Goal: Task Accomplishment & Management: Manage account settings

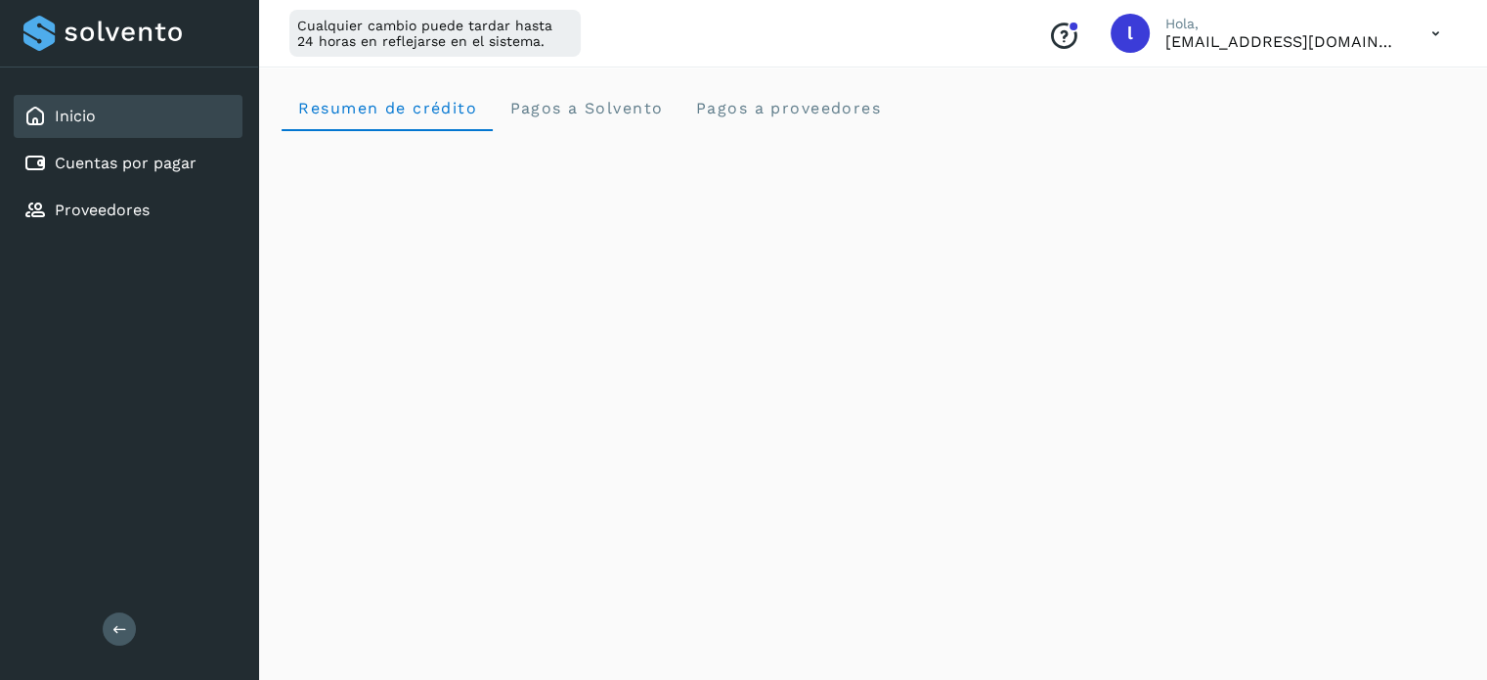
click at [1440, 31] on icon at bounding box center [1436, 34] width 40 height 40
click at [1310, 119] on div "Cerrar sesión" at bounding box center [1338, 126] width 233 height 37
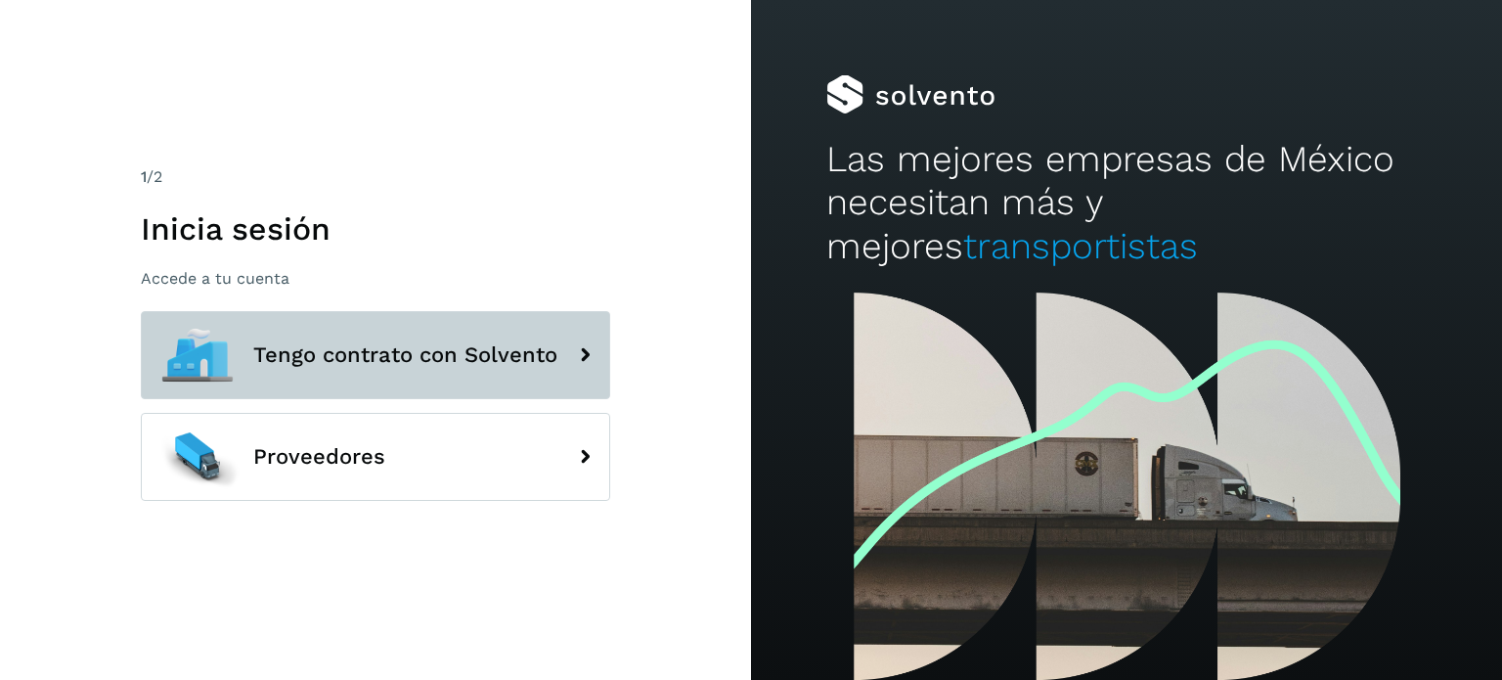
click at [468, 356] on span "Tengo contrato con Solvento" at bounding box center [405, 354] width 304 height 23
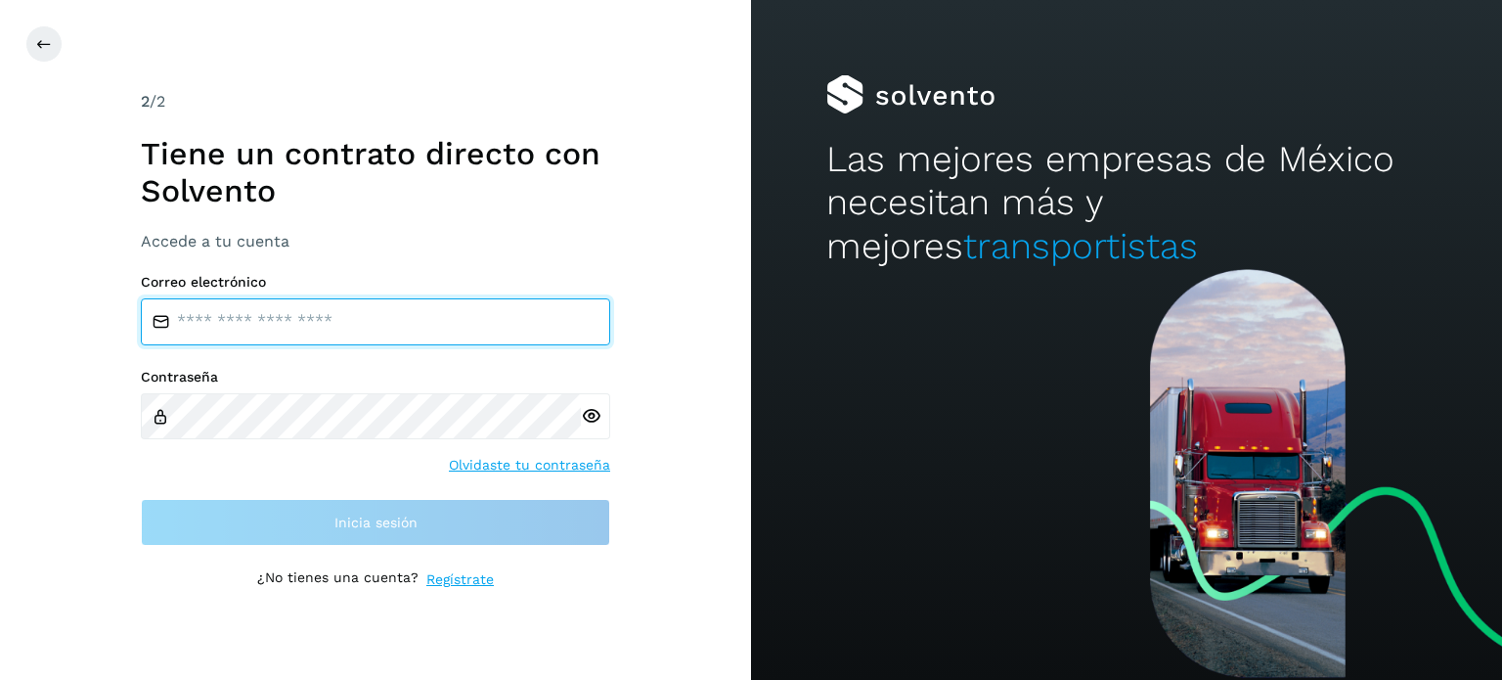
click at [280, 316] on input "email" at bounding box center [375, 321] width 469 height 47
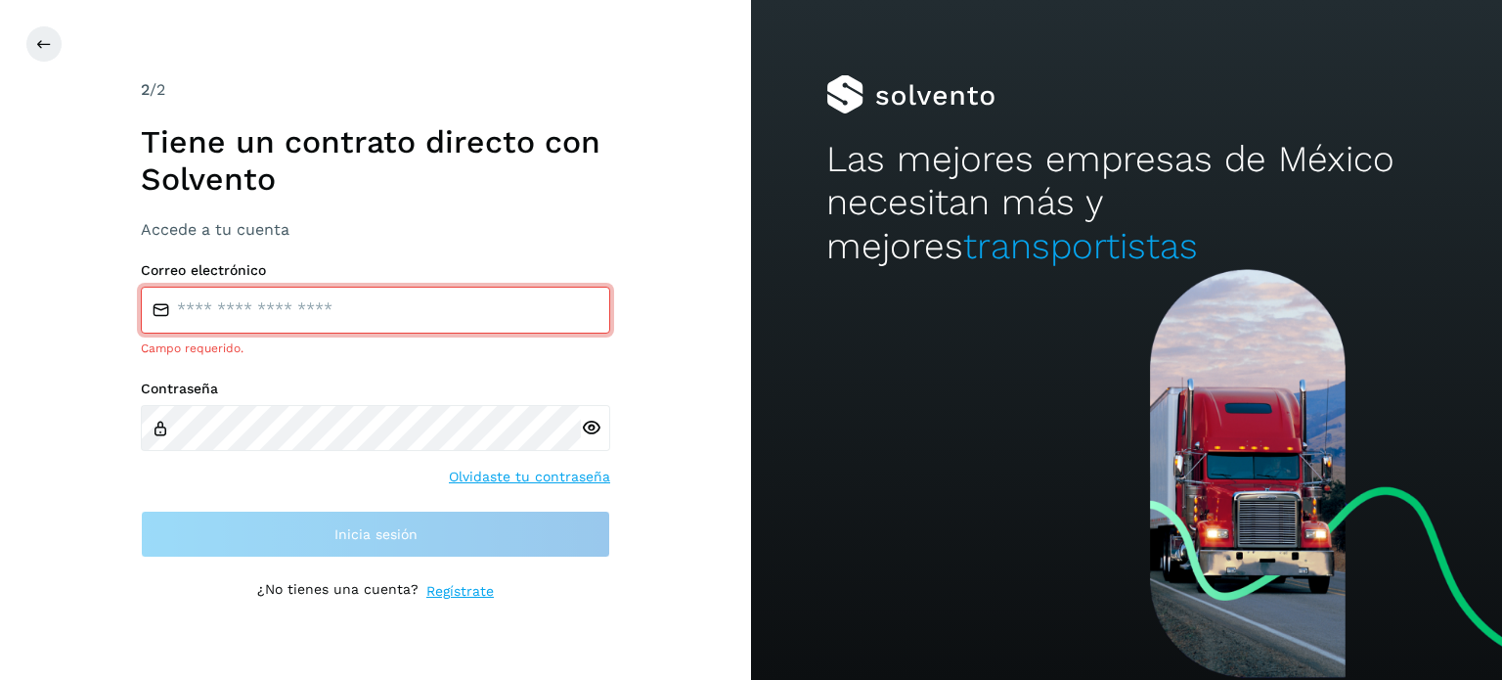
type input "**********"
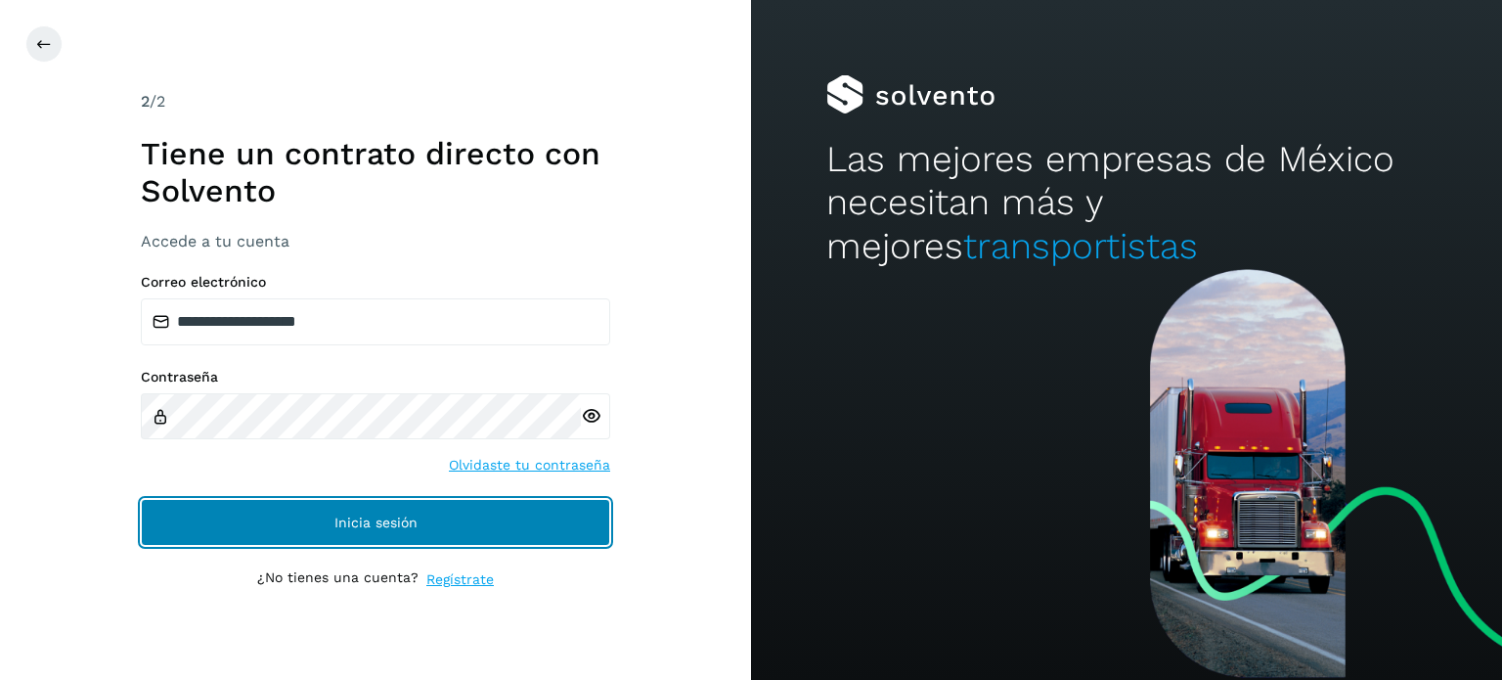
click at [324, 528] on button "Inicia sesión" at bounding box center [375, 522] width 469 height 47
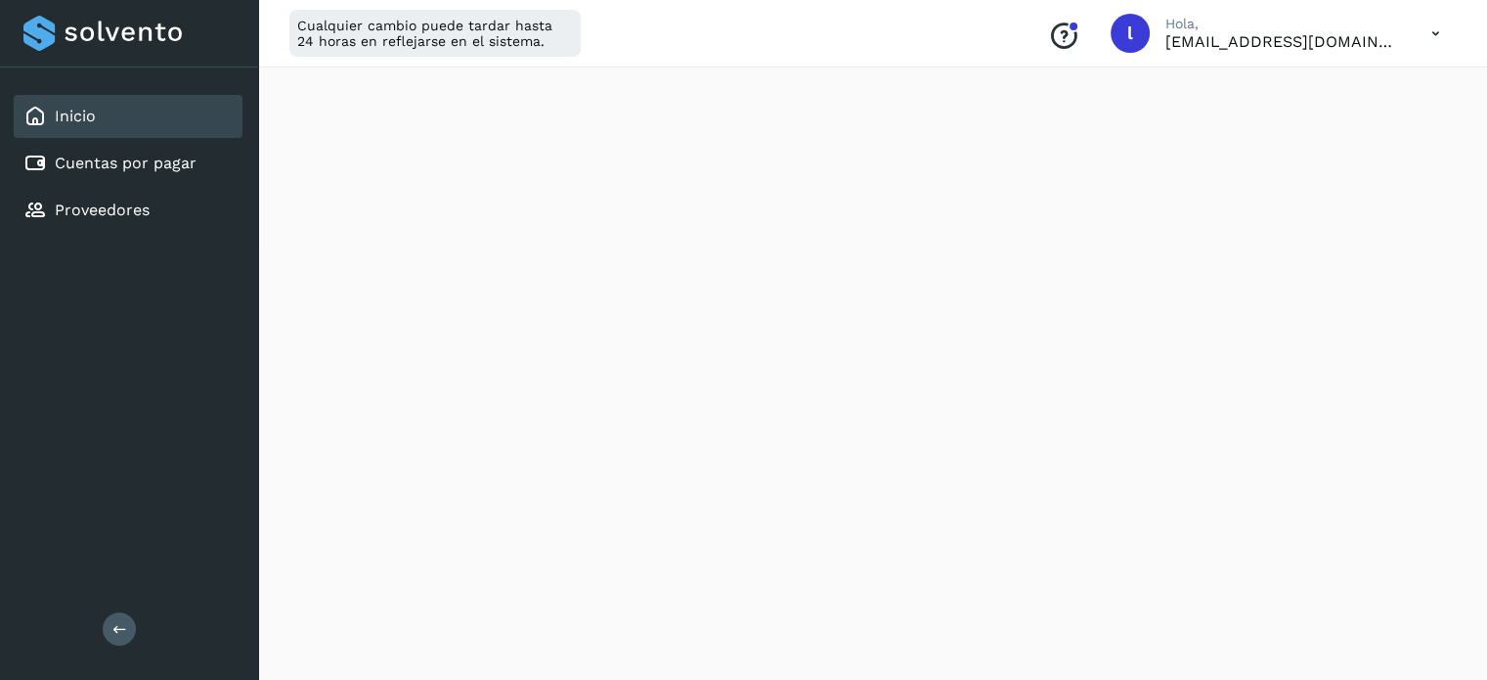
scroll to position [587, 0]
click at [149, 179] on div "Cuentas por pagar" at bounding box center [128, 163] width 229 height 43
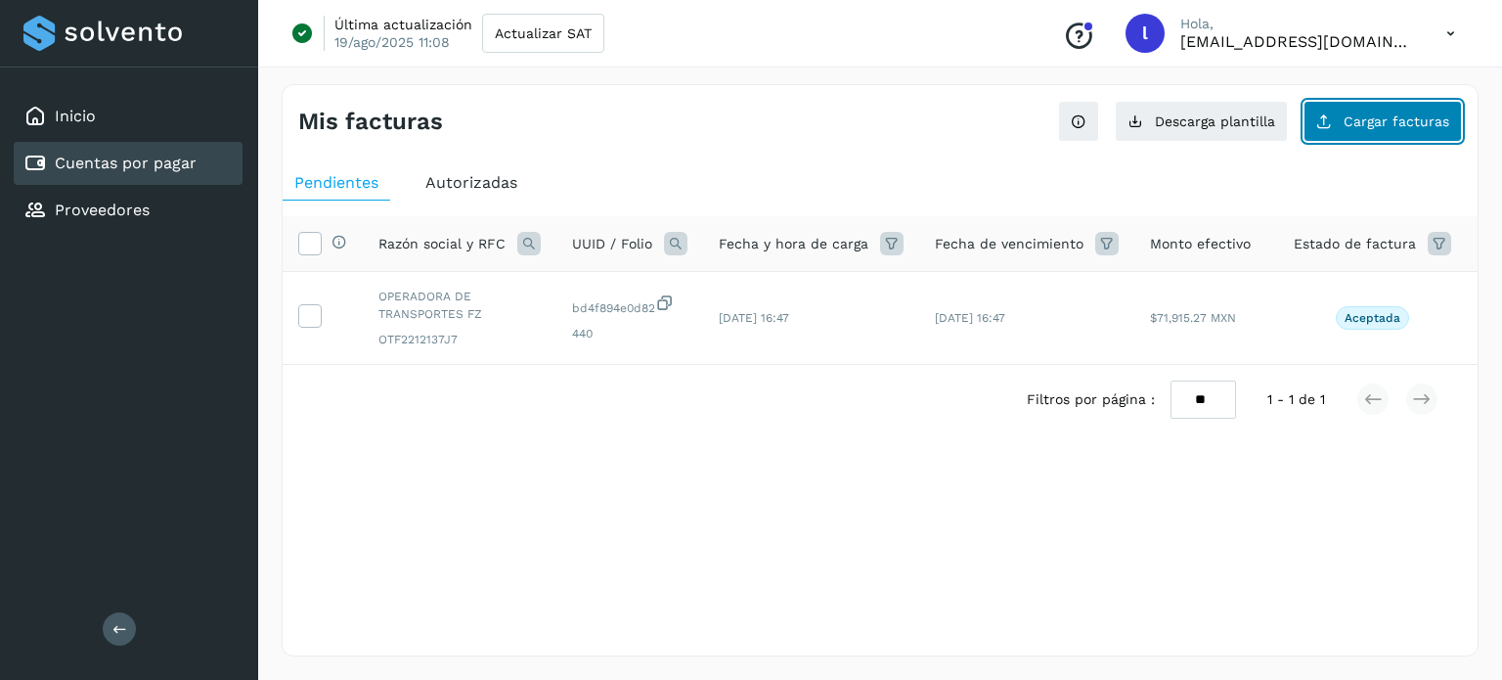
click at [1365, 136] on button "Cargar facturas" at bounding box center [1383, 121] width 158 height 41
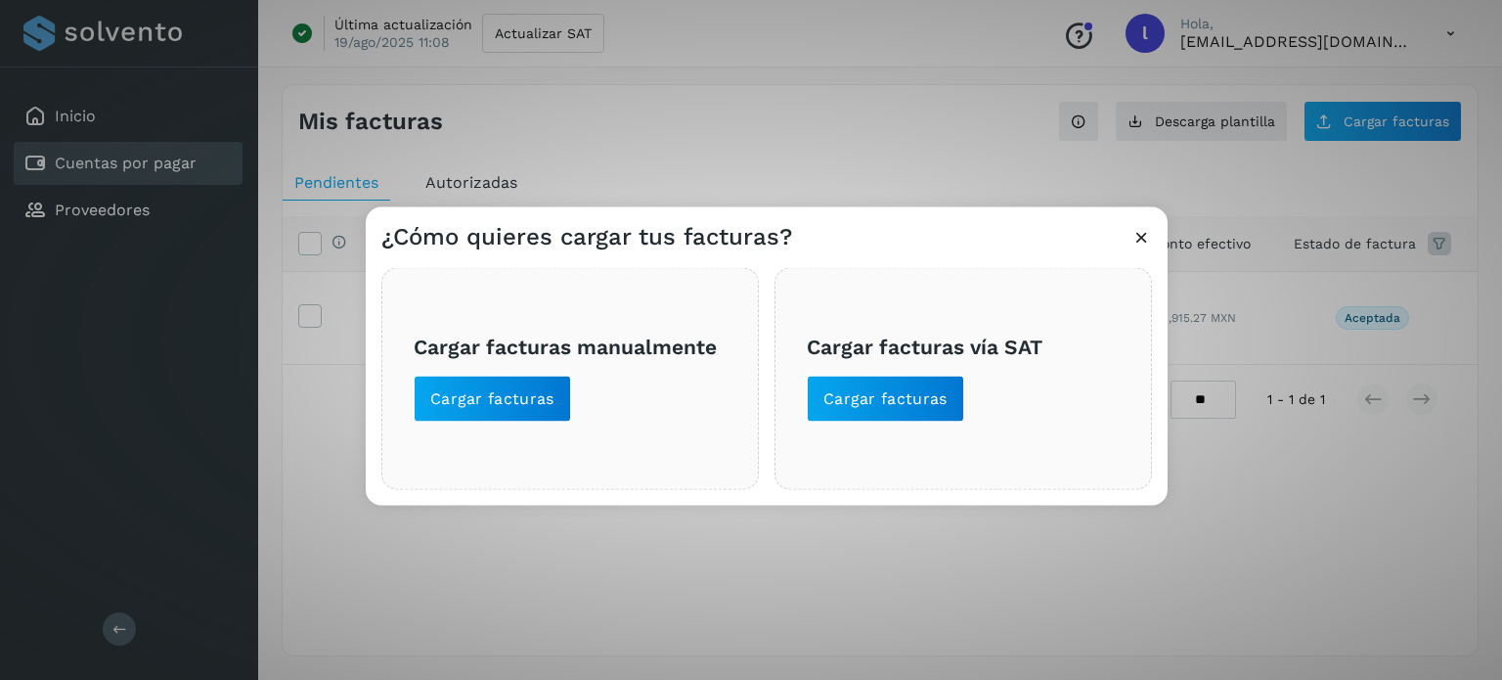
click at [1142, 237] on icon at bounding box center [1142, 236] width 21 height 21
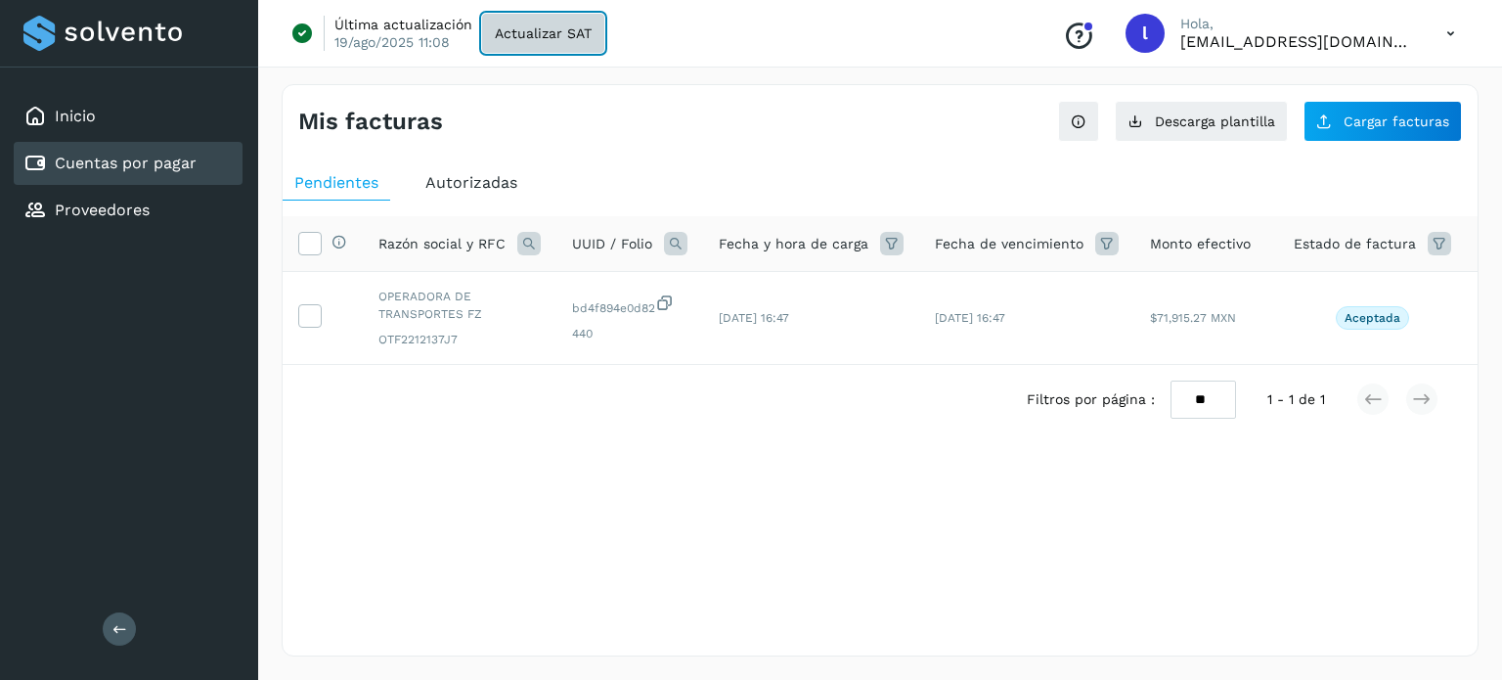
click at [555, 37] on span "Actualizar SAT" at bounding box center [543, 33] width 97 height 14
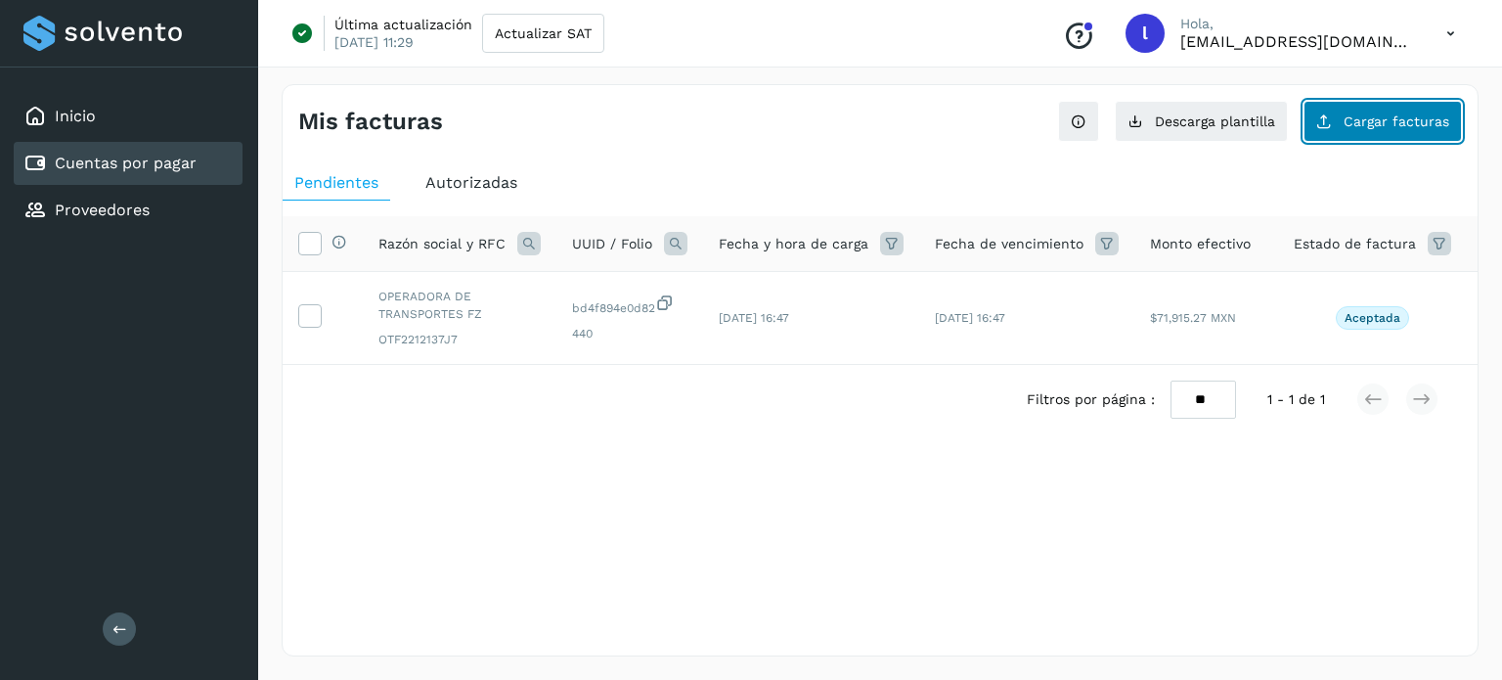
click at [1380, 119] on span "Cargar facturas" at bounding box center [1397, 121] width 106 height 14
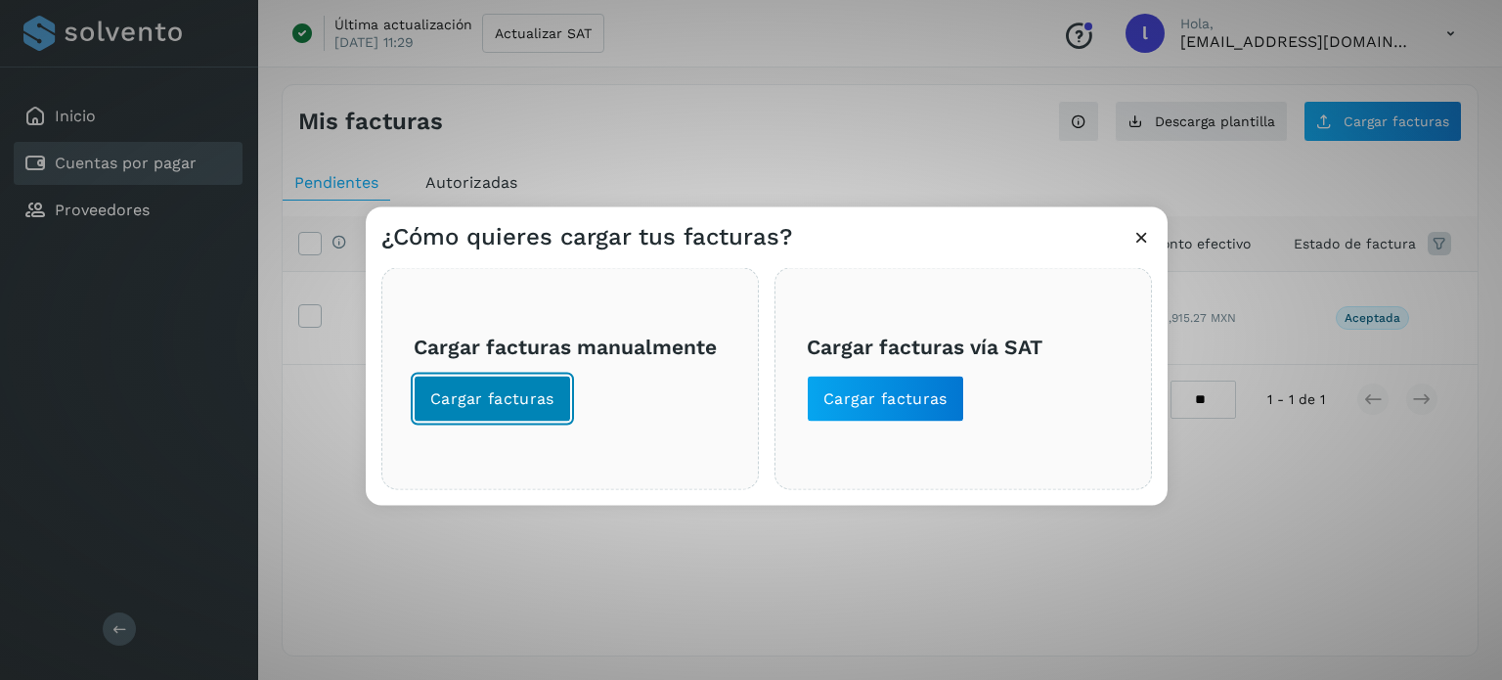
click at [505, 394] on span "Cargar facturas" at bounding box center [492, 398] width 124 height 22
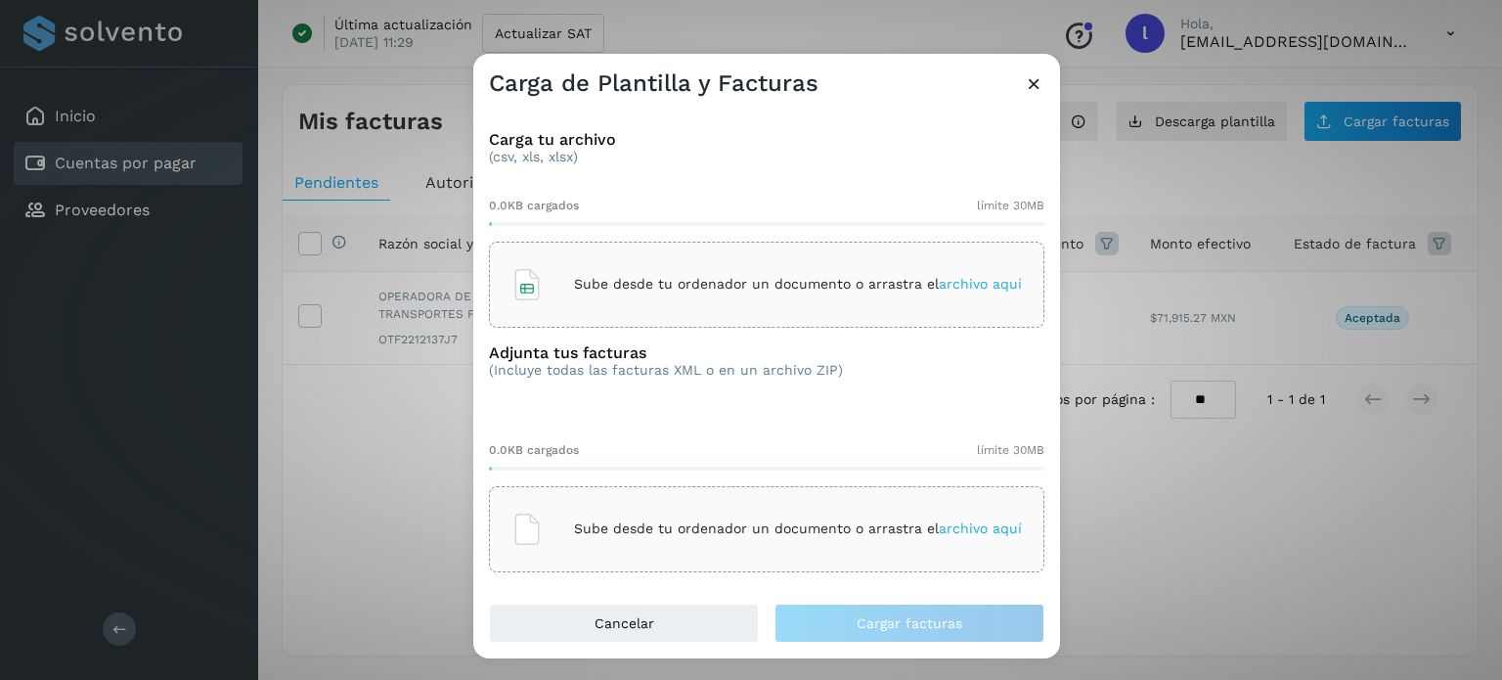
click at [1030, 85] on icon at bounding box center [1034, 83] width 21 height 21
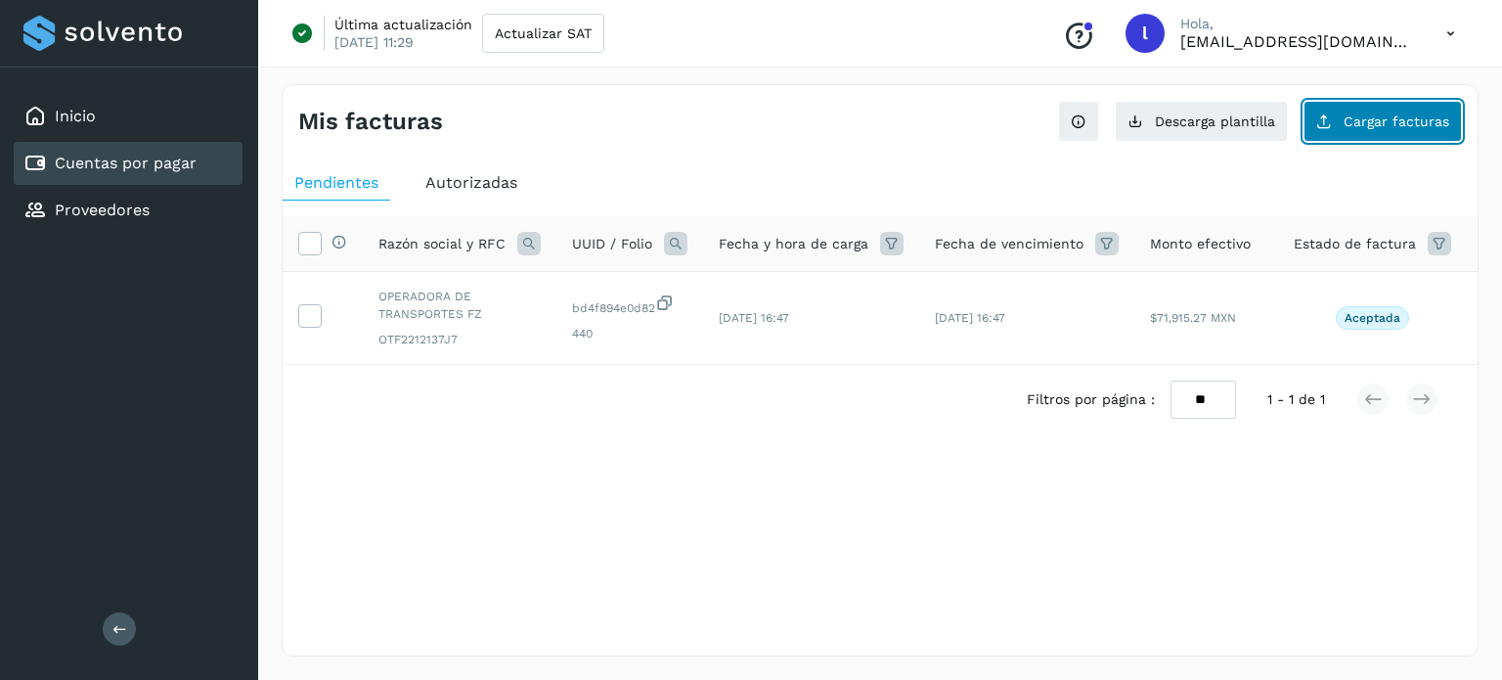
click at [1332, 116] on icon at bounding box center [1324, 121] width 16 height 16
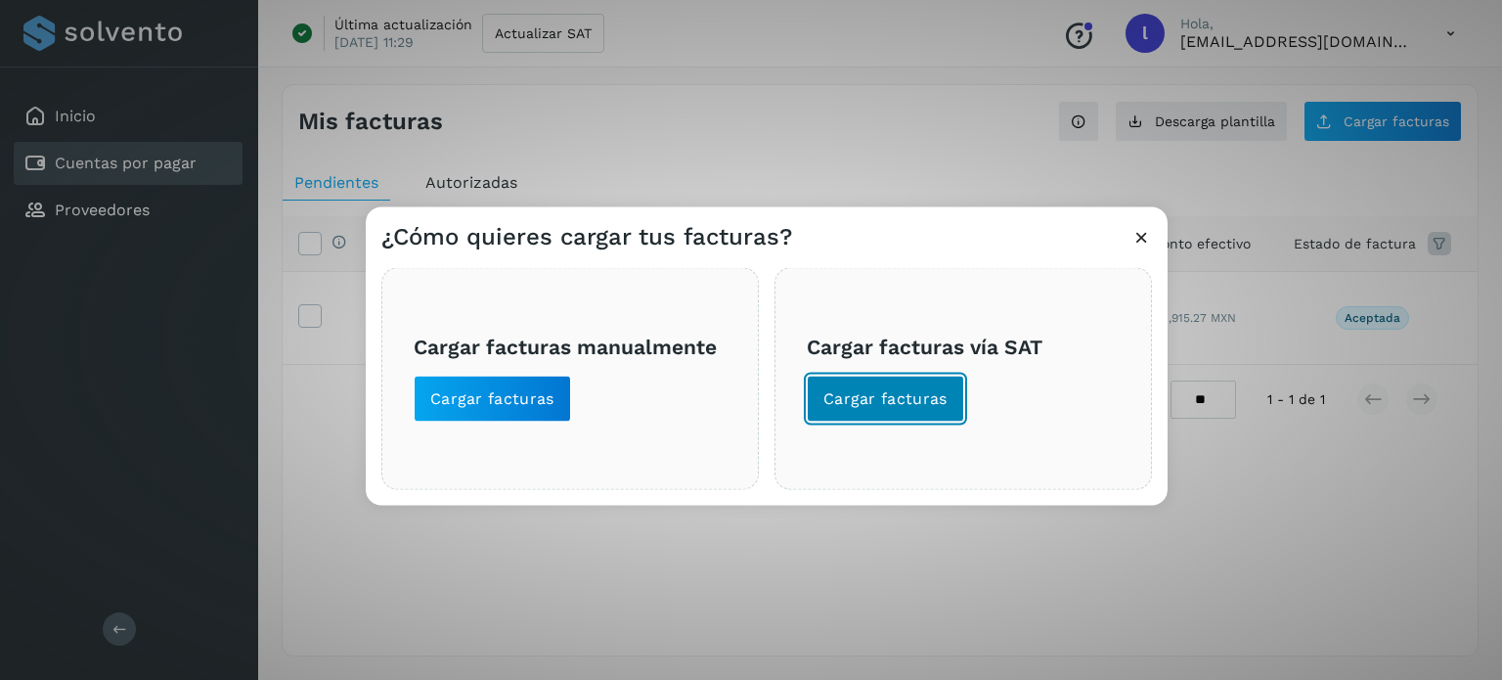
click at [904, 394] on span "Cargar facturas" at bounding box center [885, 398] width 124 height 22
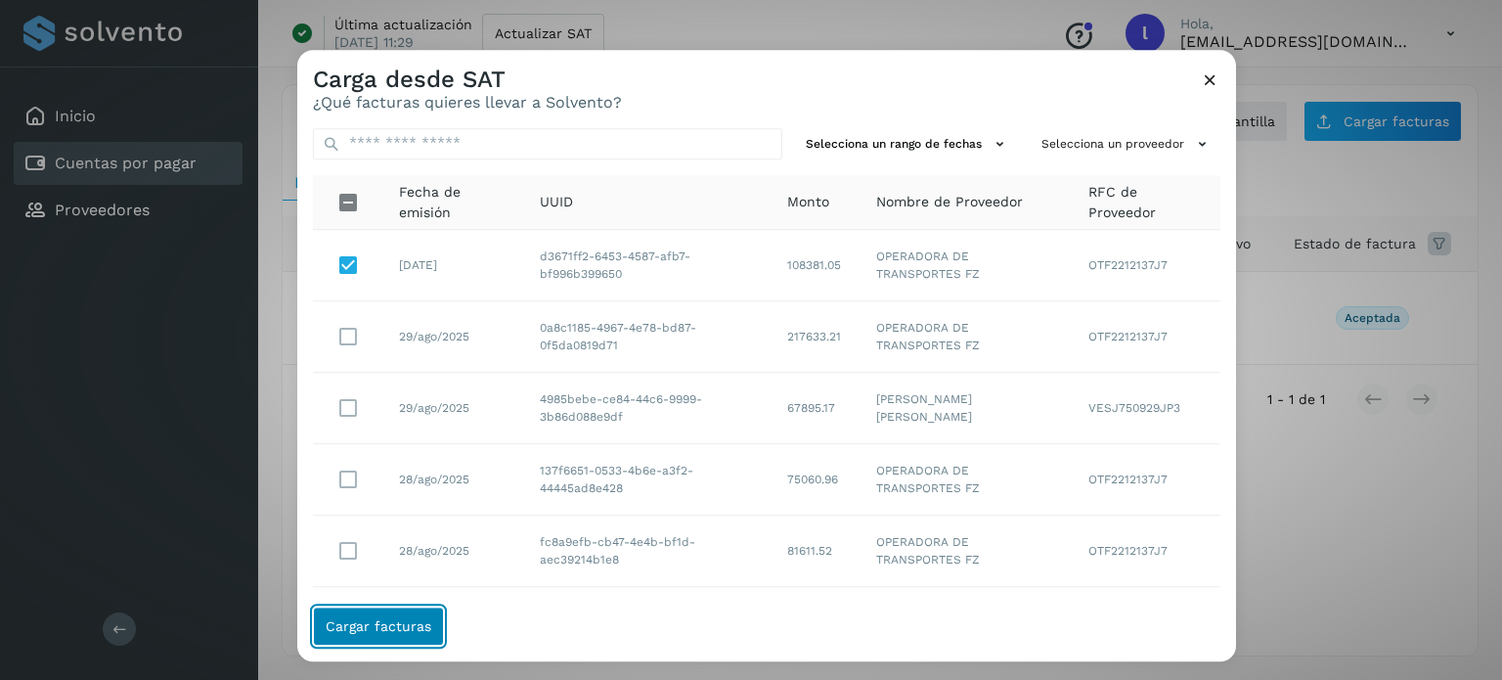
click at [373, 637] on button "Cargar facturas" at bounding box center [378, 625] width 131 height 39
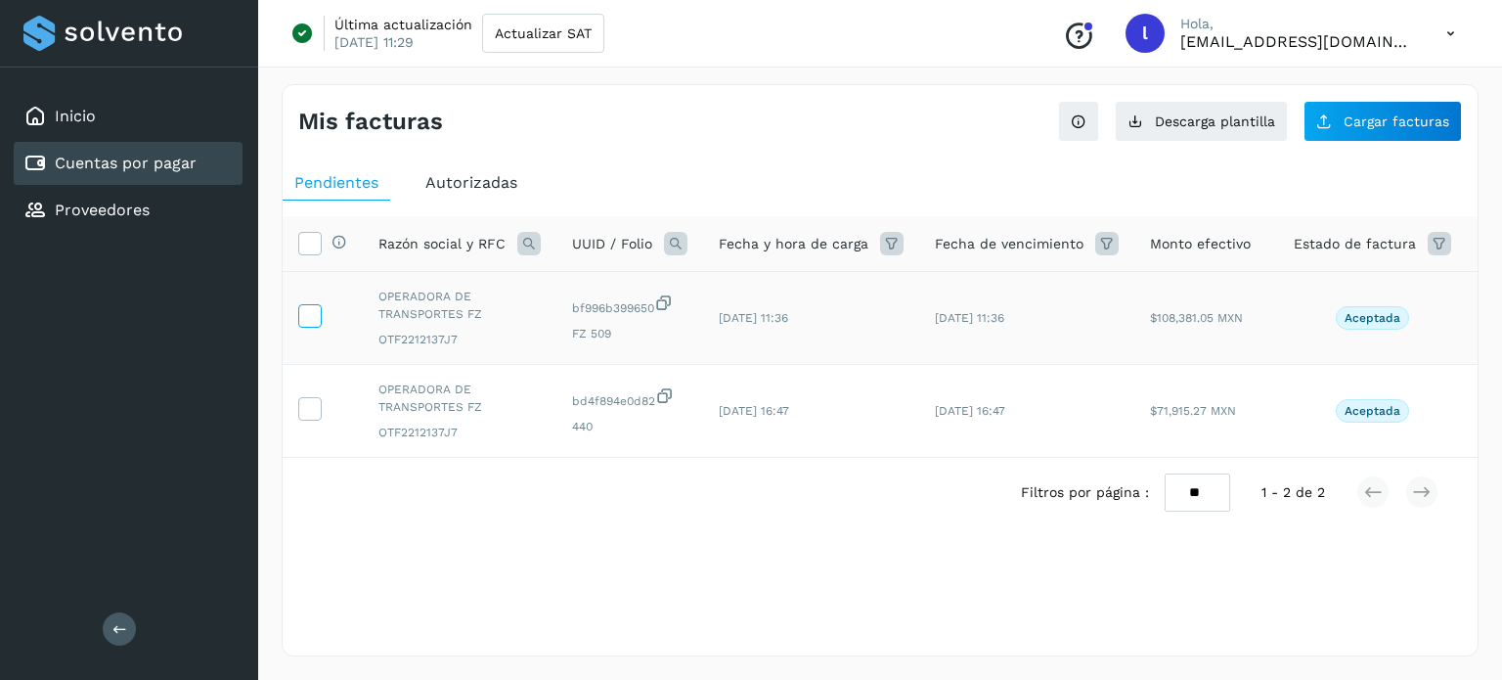
click at [321, 320] on td at bounding box center [323, 318] width 80 height 93
click at [308, 312] on icon at bounding box center [309, 314] width 21 height 21
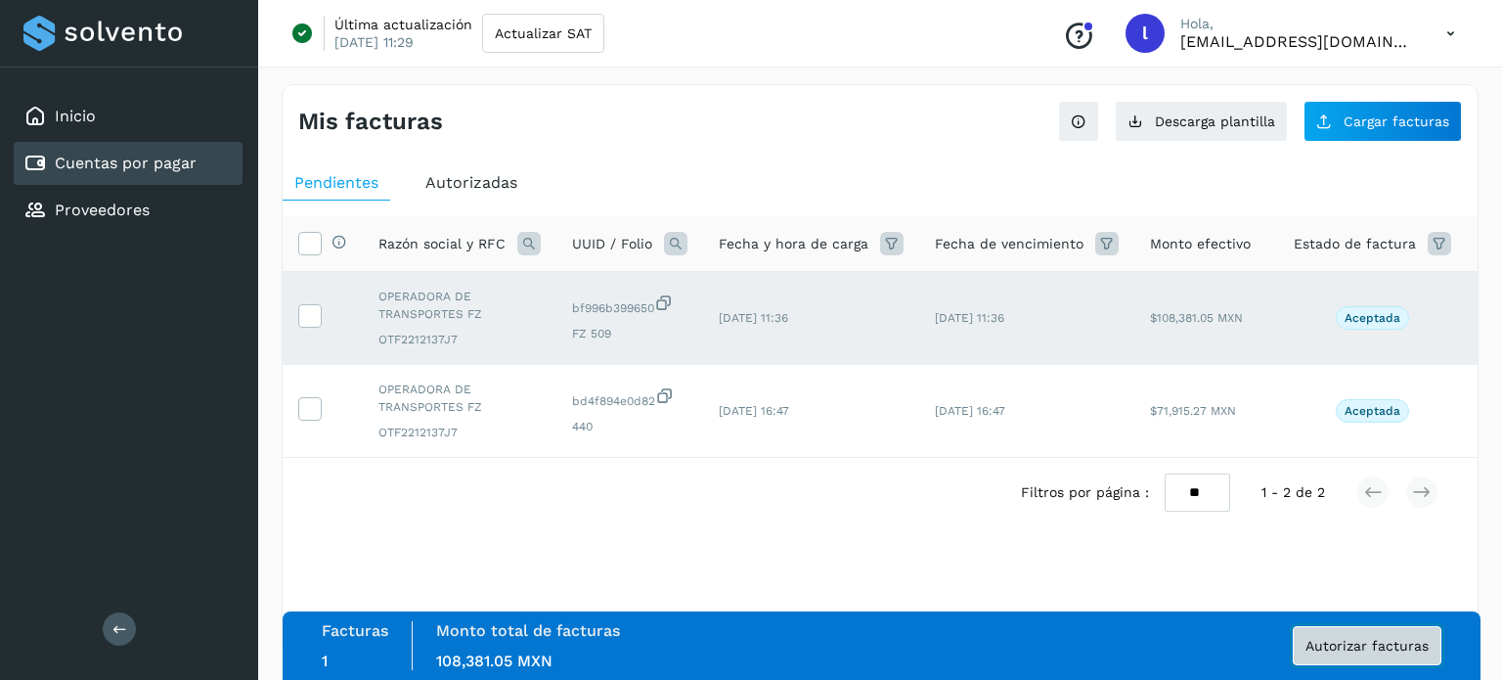
click at [1385, 650] on span "Autorizar facturas" at bounding box center [1367, 646] width 123 height 14
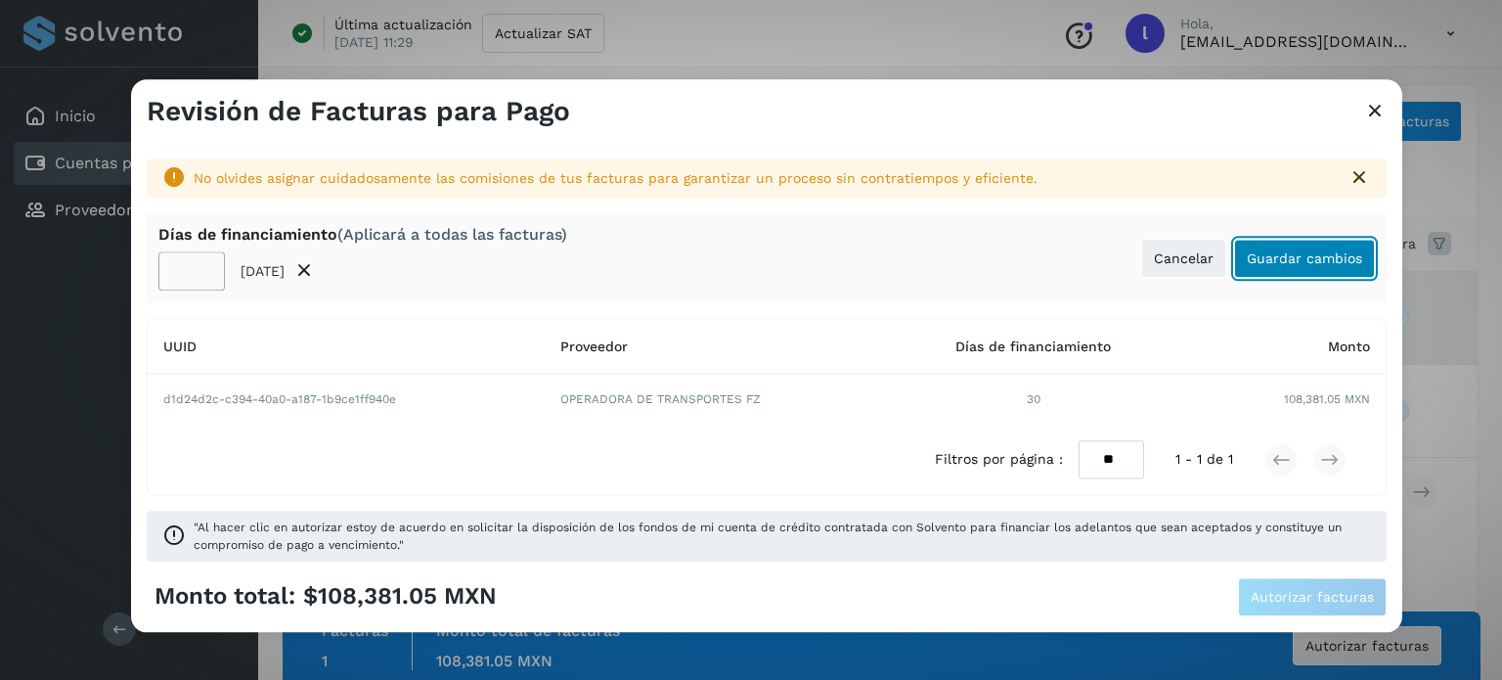
click at [1291, 258] on span "Guardar cambios" at bounding box center [1304, 258] width 115 height 14
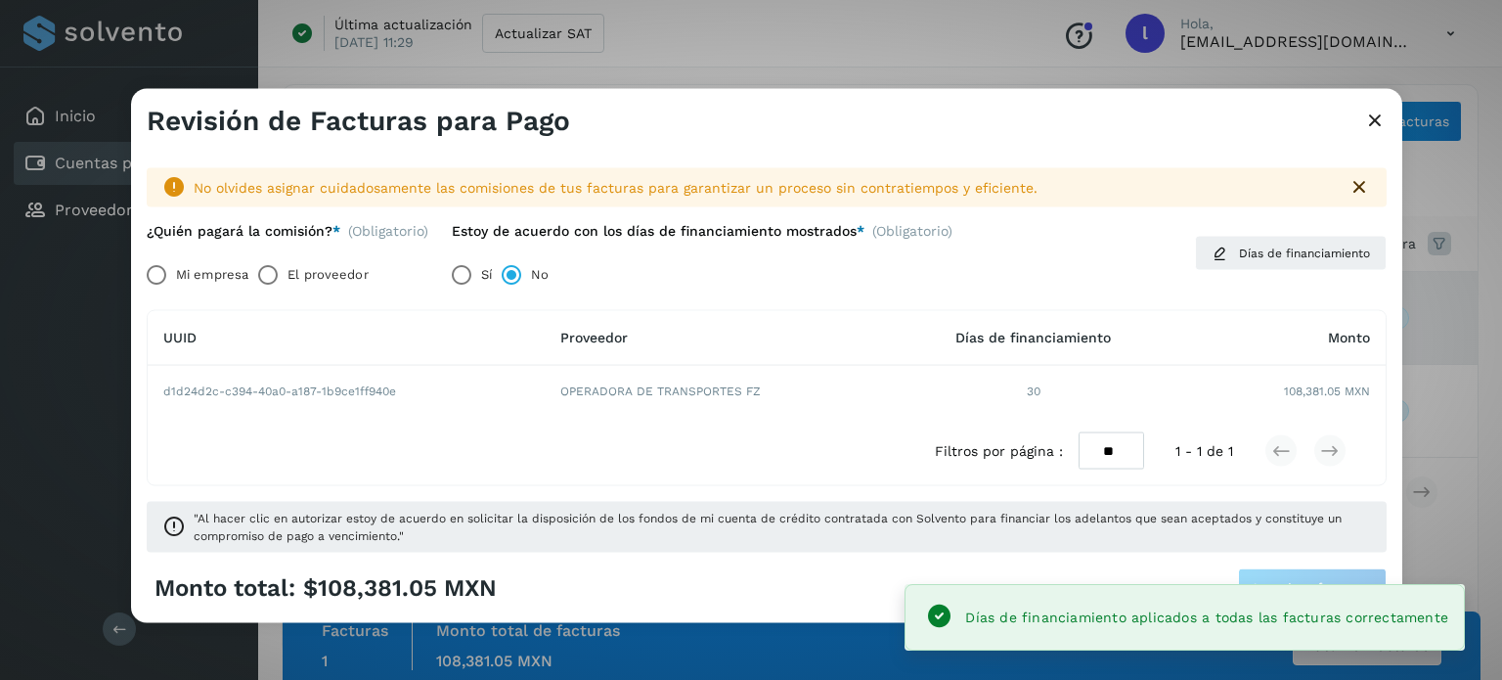
click at [1016, 541] on span ""Al hacer clic en autorizar estoy de acuerdo en solicitar la disposición de los…" at bounding box center [782, 527] width 1177 height 35
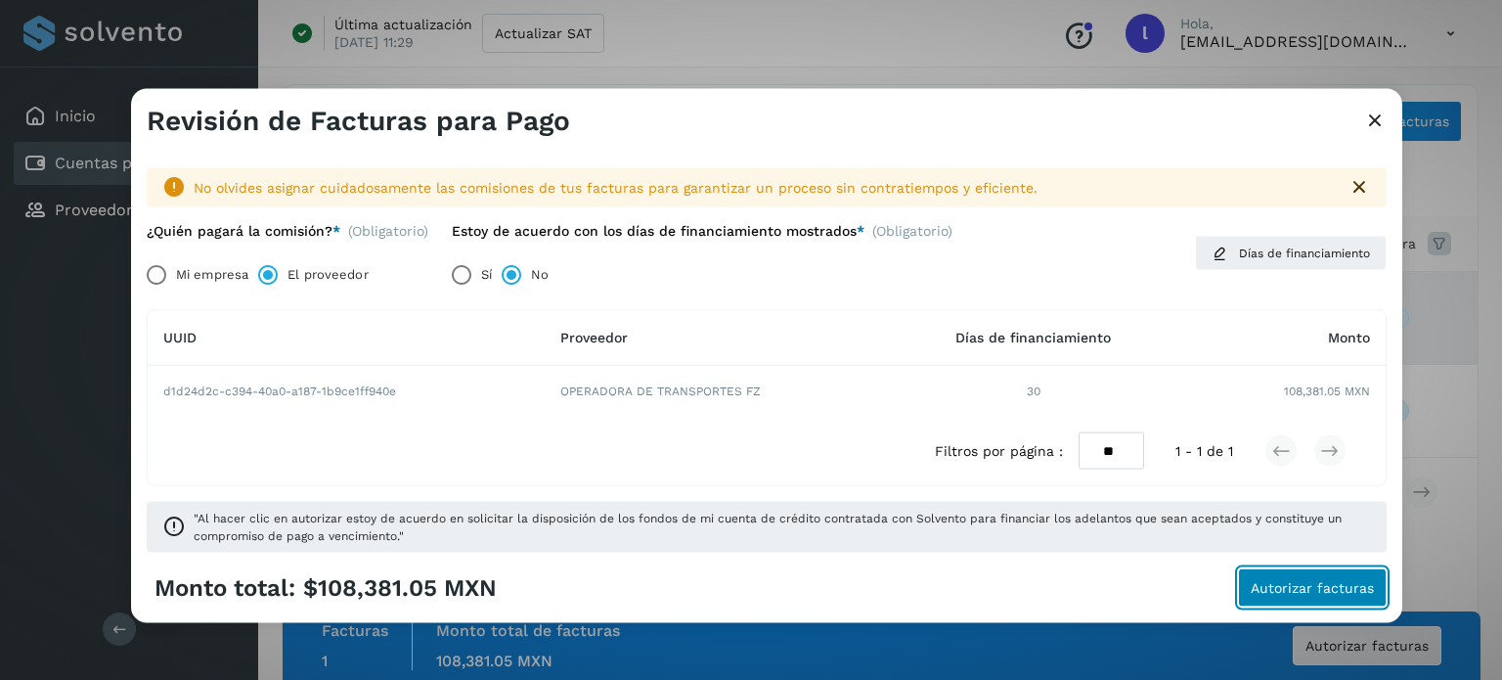
click at [1283, 594] on span "Autorizar facturas" at bounding box center [1312, 588] width 123 height 14
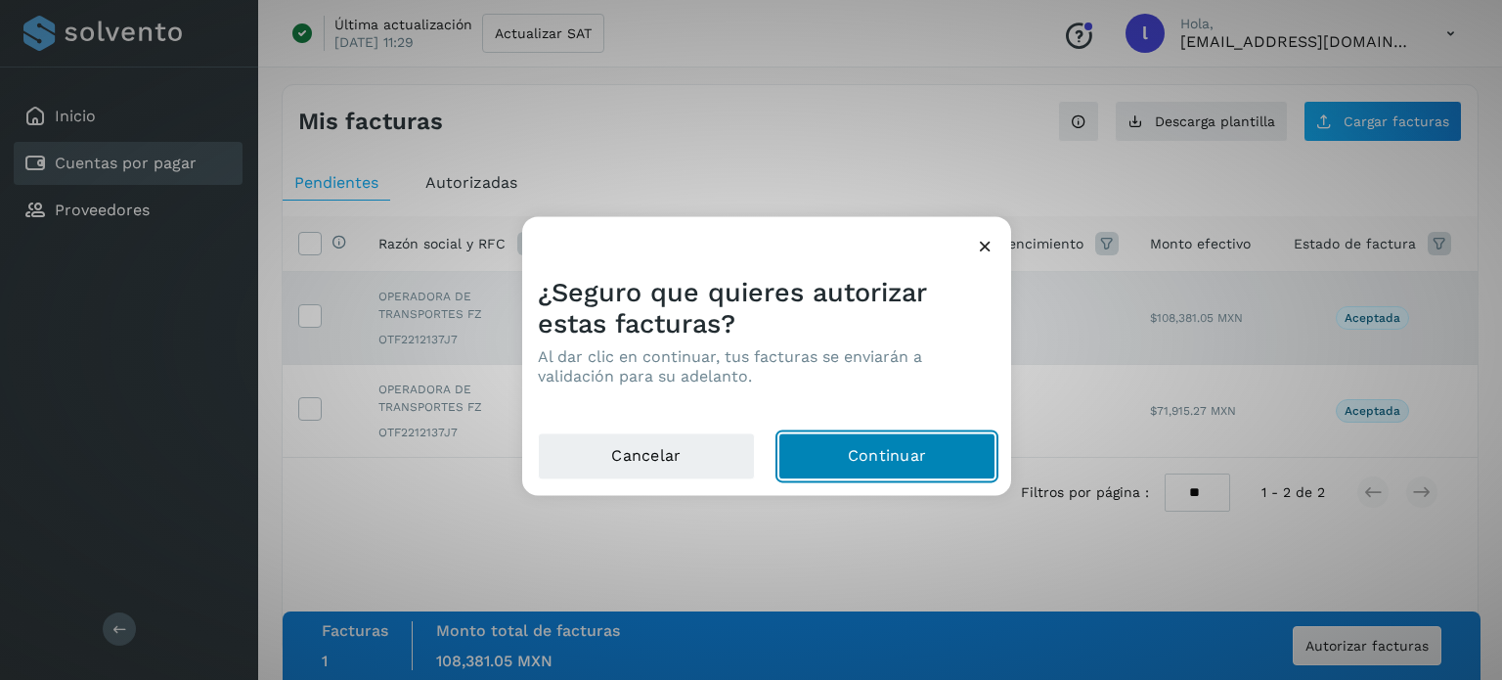
click at [908, 452] on button "Continuar" at bounding box center [886, 455] width 217 height 47
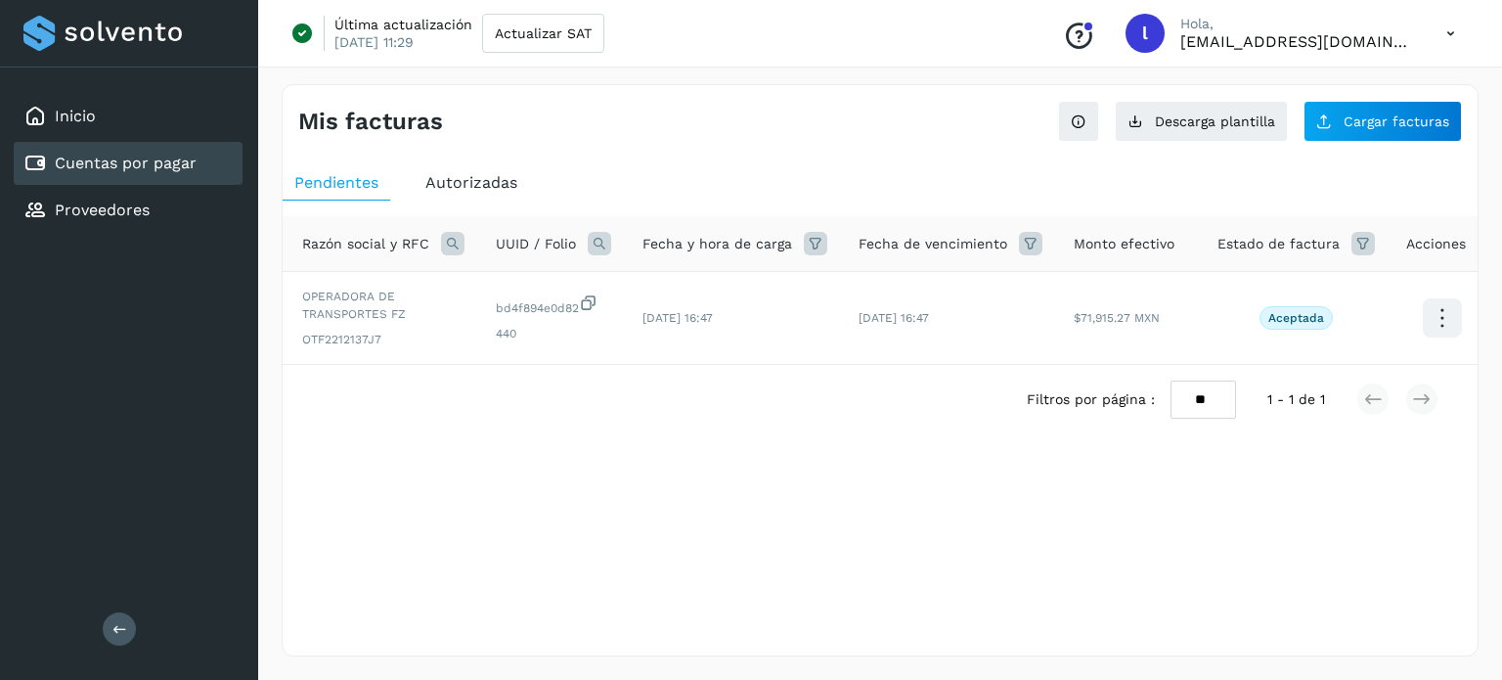
scroll to position [0, 81]
click at [1434, 299] on icon at bounding box center [1437, 318] width 46 height 46
click at [872, 376] on div at bounding box center [751, 340] width 1502 height 680
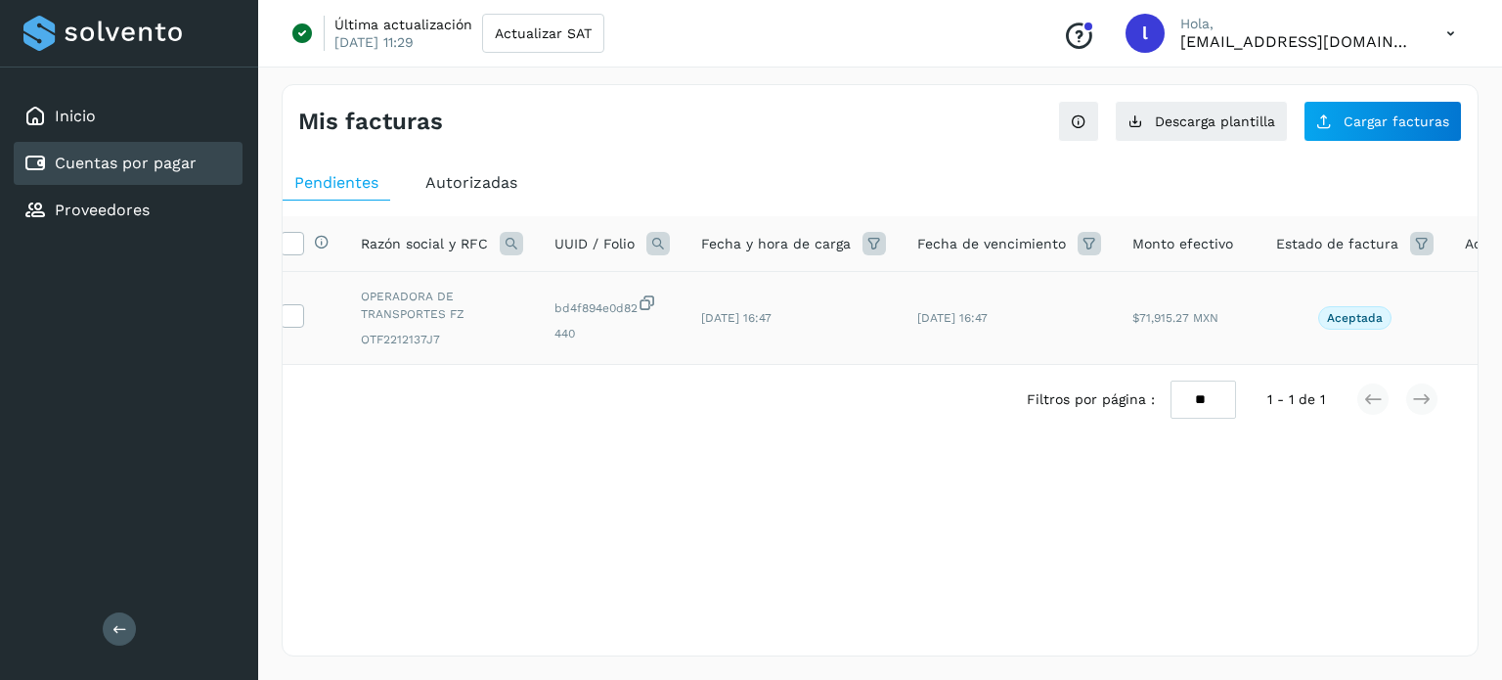
scroll to position [0, 0]
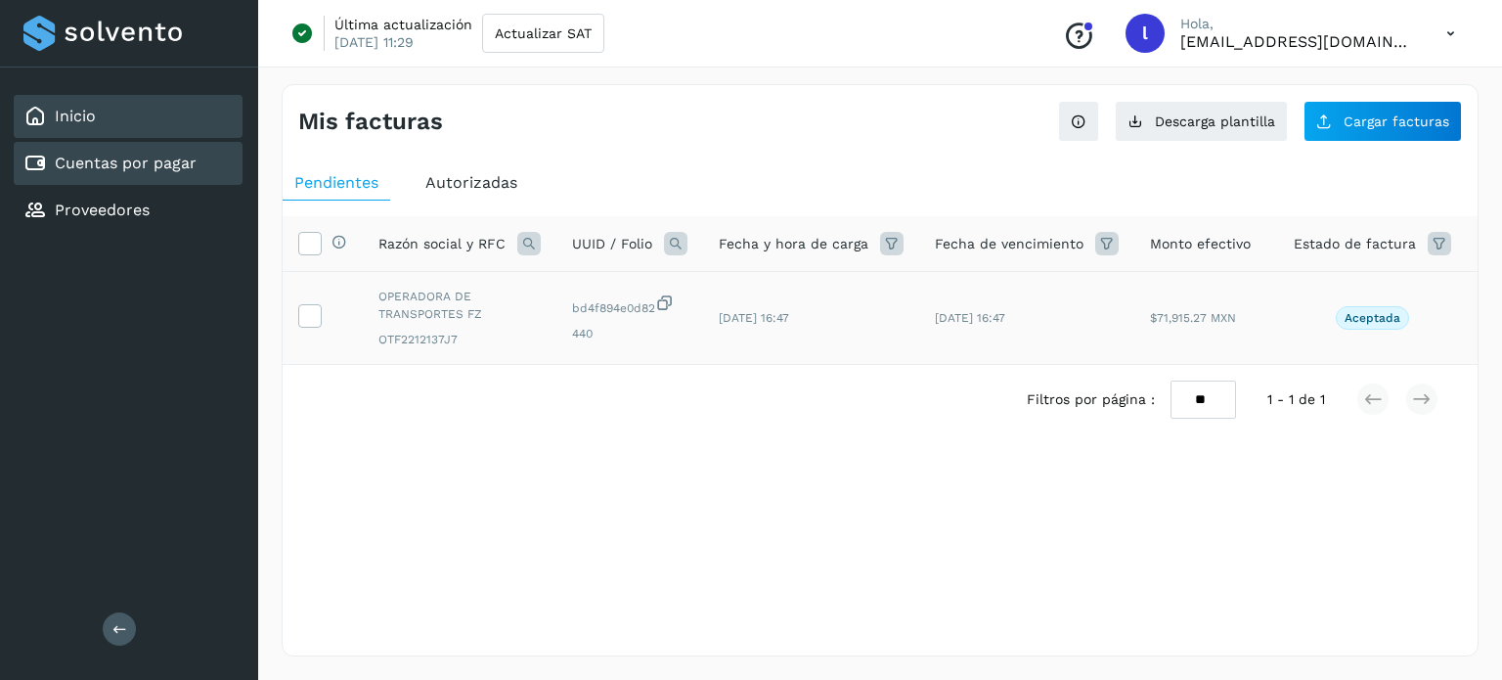
click at [87, 127] on div "Inicio" at bounding box center [59, 116] width 72 height 23
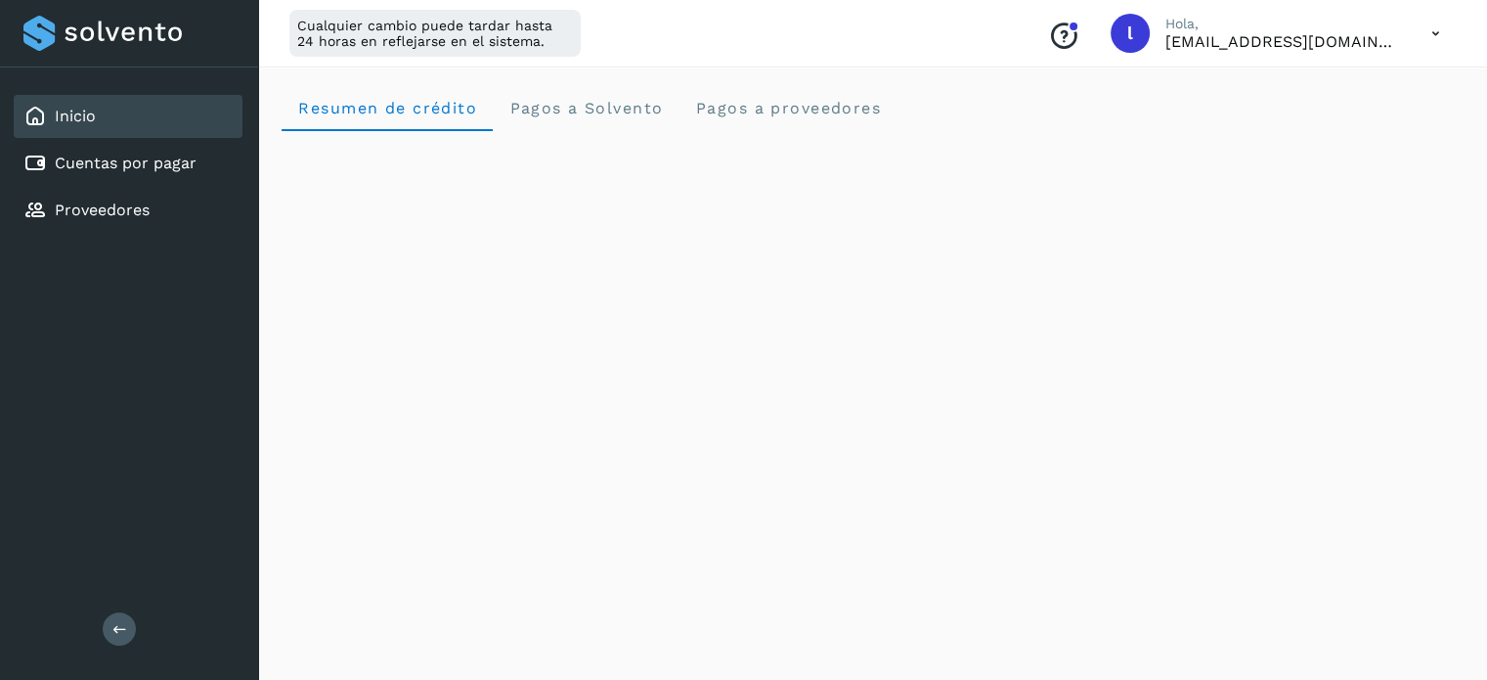
click at [1436, 36] on icon at bounding box center [1436, 34] width 40 height 40
click at [1308, 125] on div "Cerrar sesión" at bounding box center [1338, 126] width 233 height 37
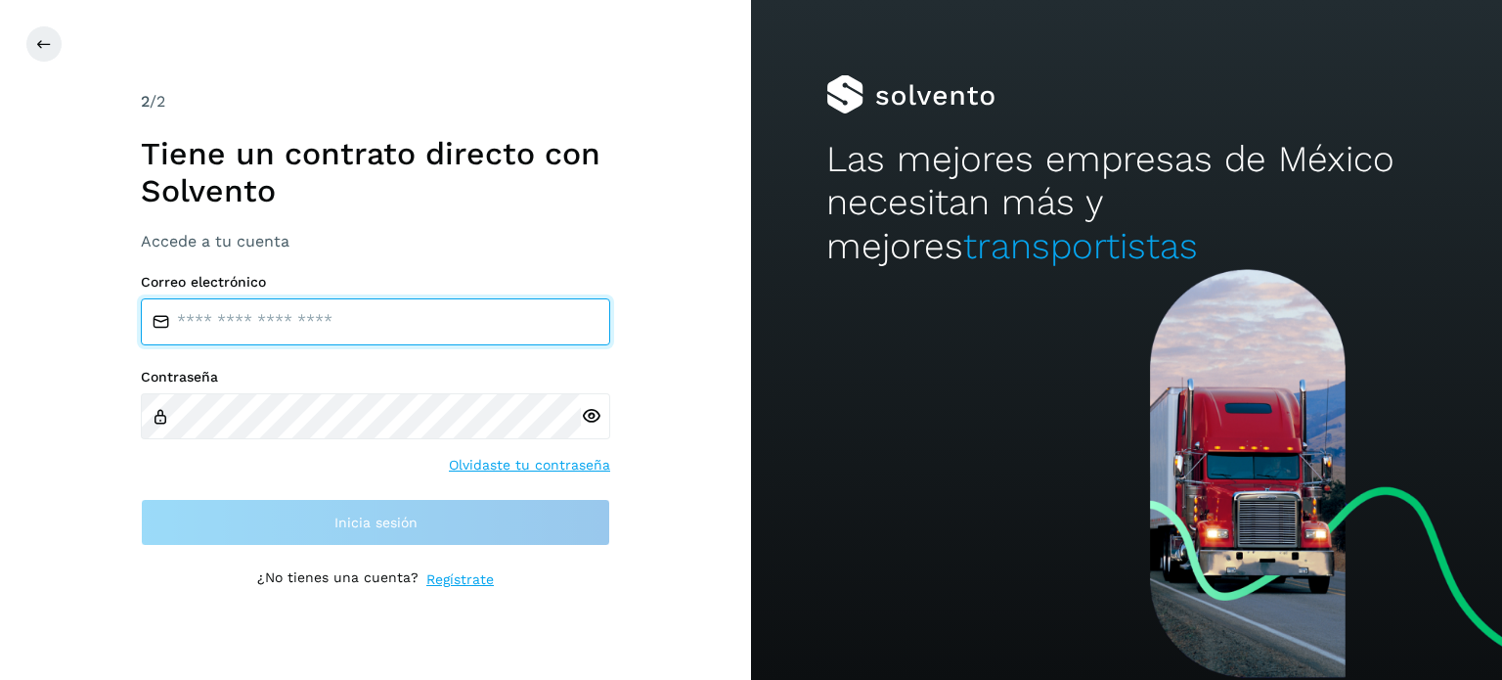
click at [282, 313] on input "email" at bounding box center [375, 321] width 469 height 47
type input "**********"
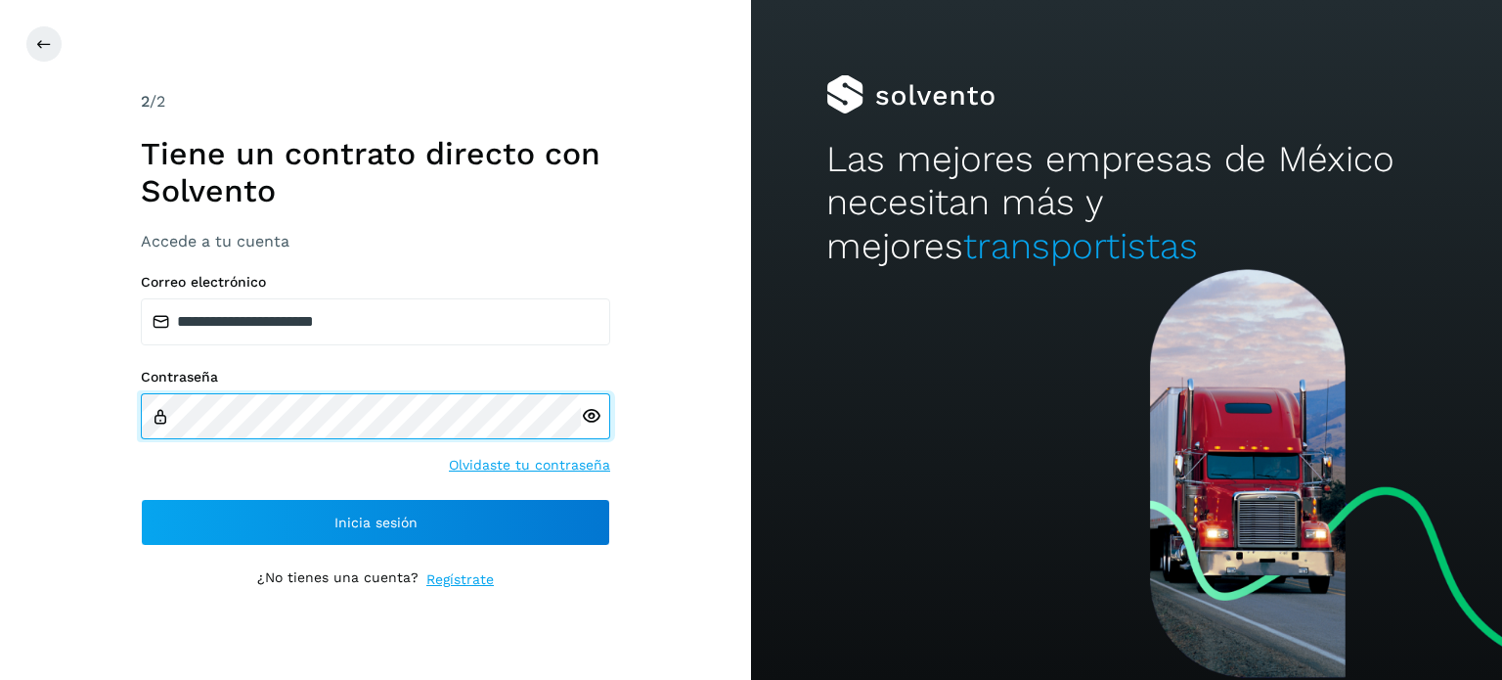
click at [592, 421] on div at bounding box center [375, 416] width 469 height 47
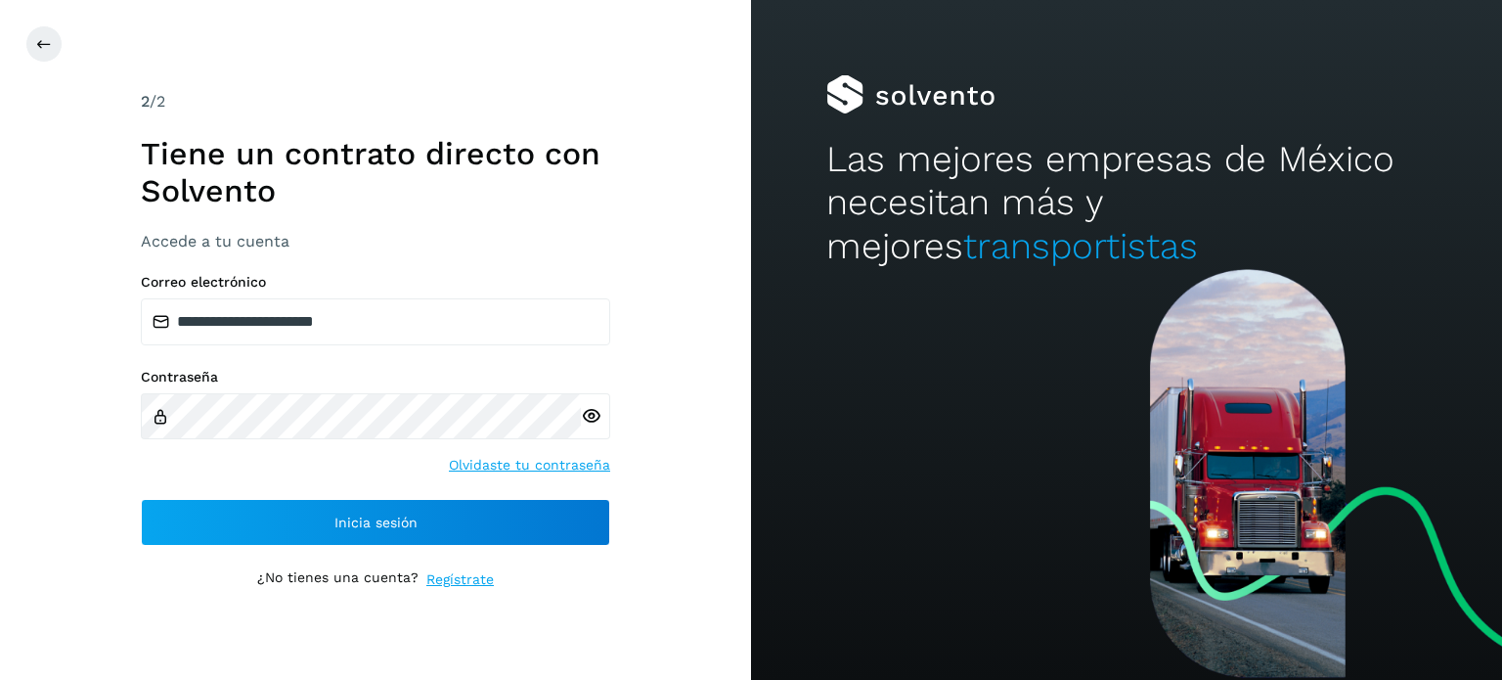
click at [601, 421] on div at bounding box center [595, 416] width 29 height 47
click at [591, 412] on icon at bounding box center [591, 416] width 21 height 21
click at [0, 424] on div "**********" at bounding box center [375, 340] width 751 height 680
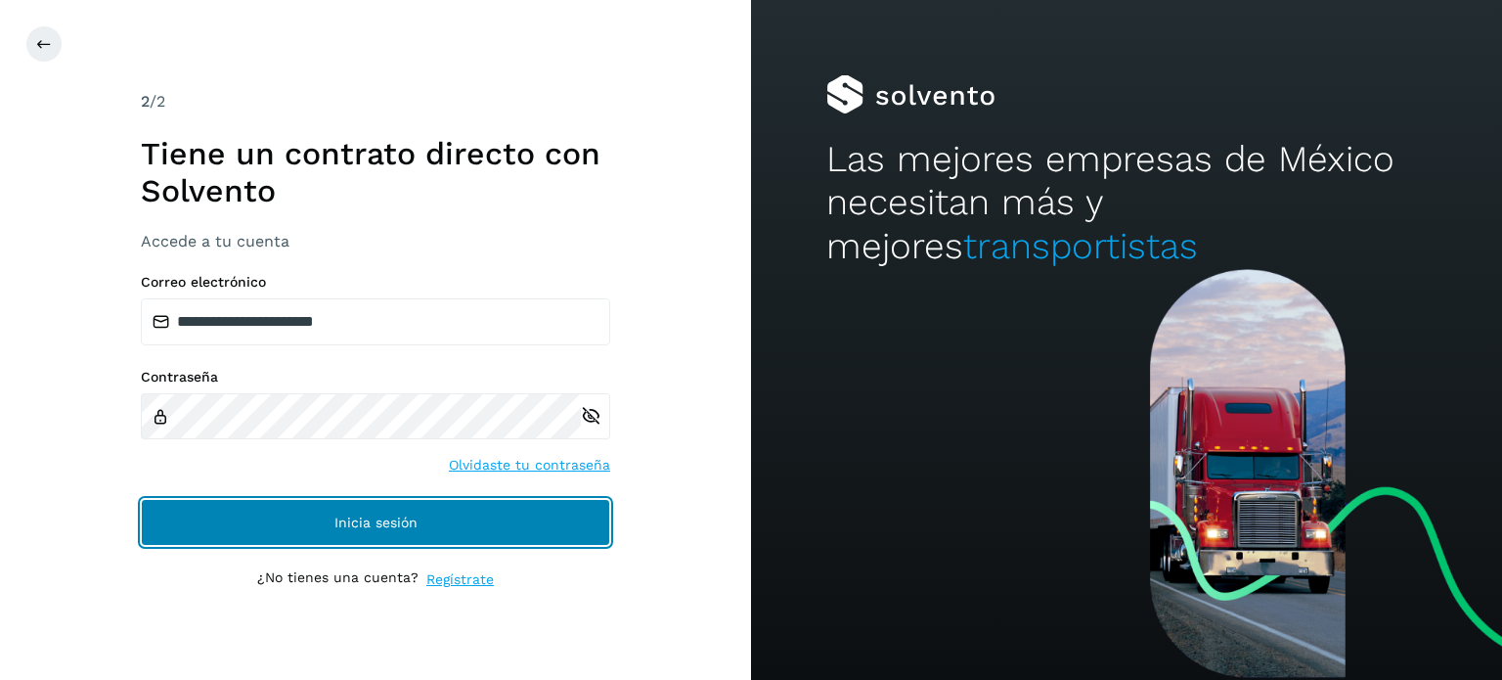
click at [337, 545] on button "Inicia sesión" at bounding box center [375, 522] width 469 height 47
